Goal: Check status

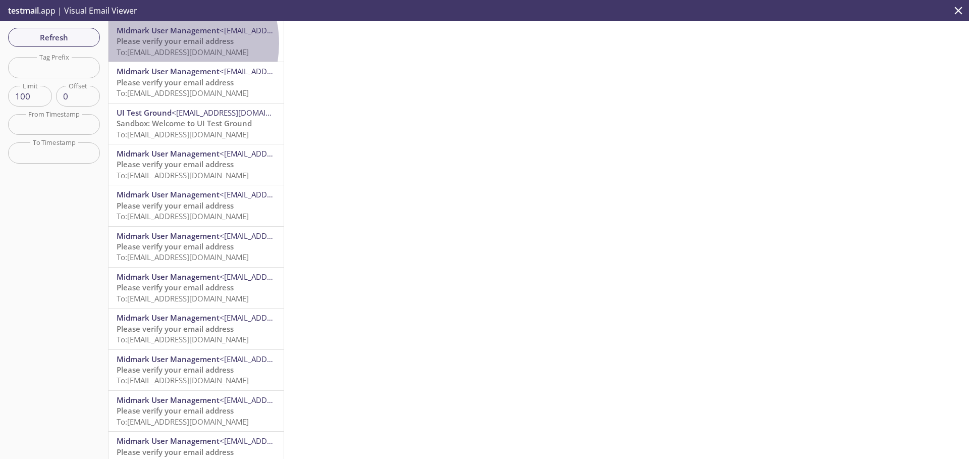
click at [169, 43] on span "Please verify your email address" at bounding box center [175, 41] width 117 height 10
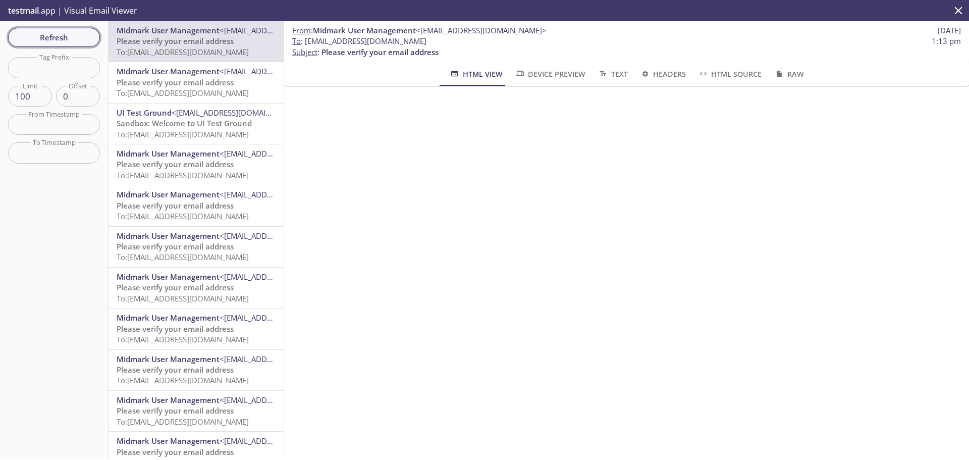
click at [46, 40] on span "Refresh" at bounding box center [54, 37] width 76 height 13
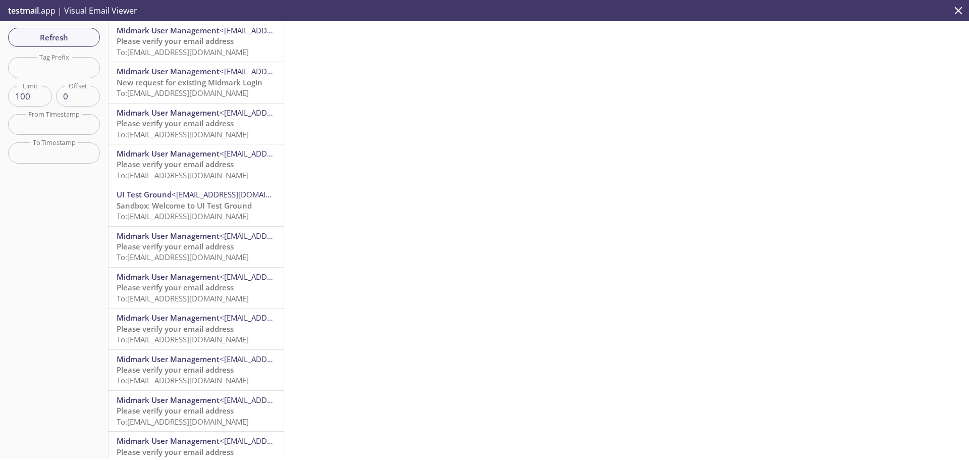
click at [175, 47] on span "To: [EMAIL_ADDRESS][DOMAIN_NAME]" at bounding box center [183, 52] width 132 height 10
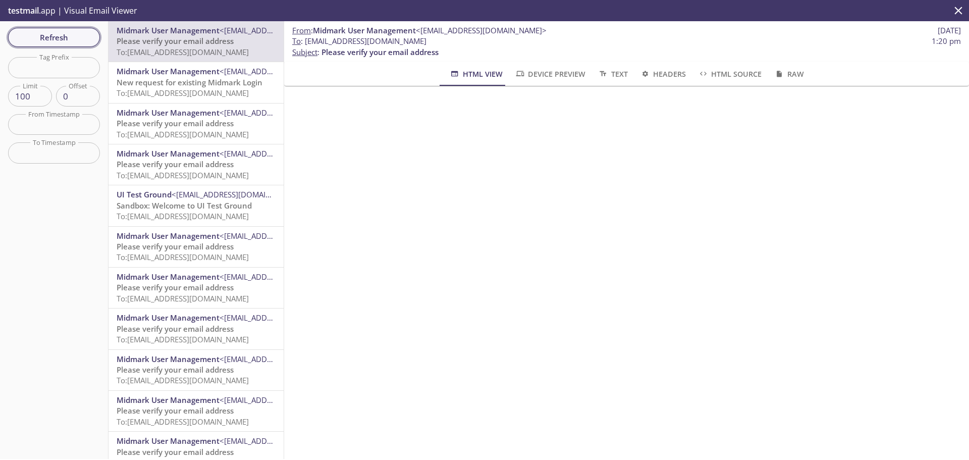
click at [44, 36] on span "Refresh" at bounding box center [54, 37] width 76 height 13
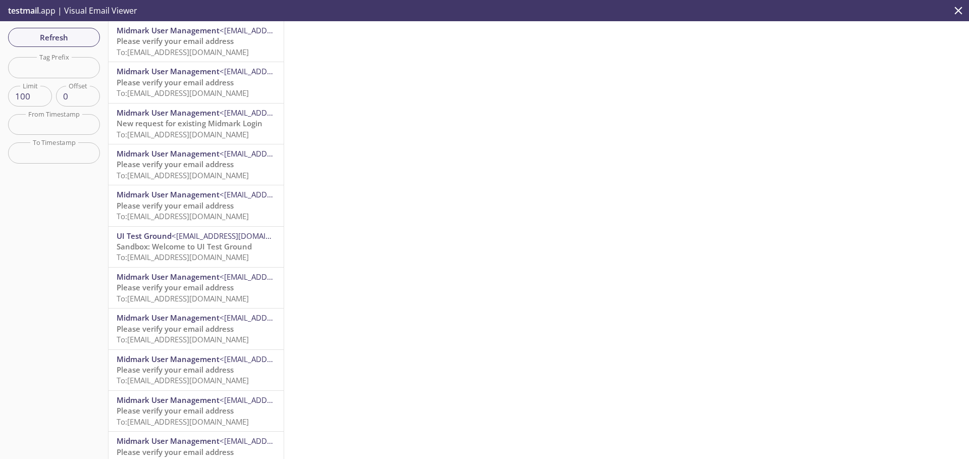
click at [203, 48] on span "To: [EMAIL_ADDRESS][DOMAIN_NAME]" at bounding box center [183, 52] width 132 height 10
